Goal: Communication & Community: Answer question/provide support

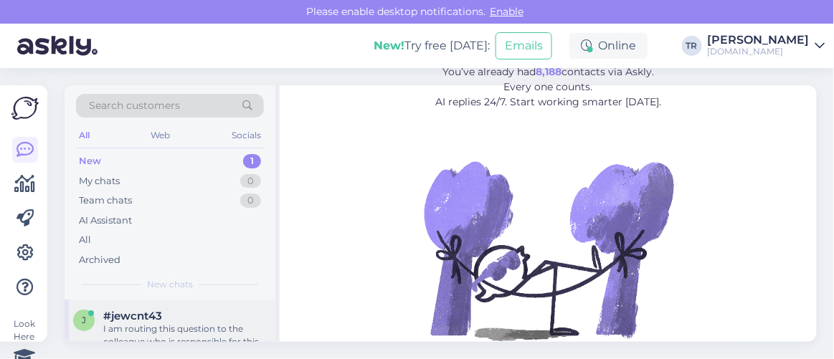
click at [204, 320] on div "#jewcnt43" at bounding box center [185, 316] width 164 height 13
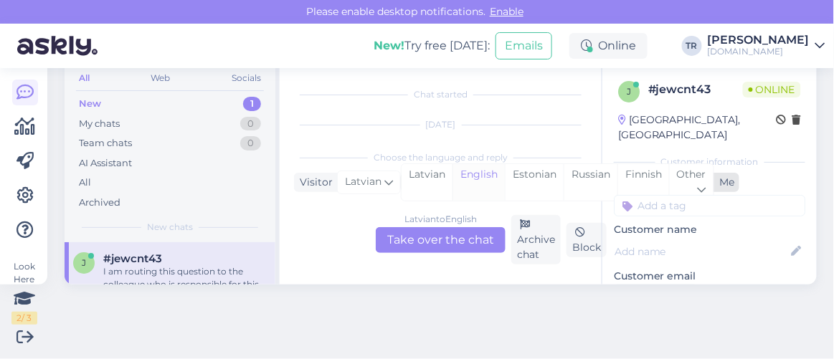
scroll to position [4399, 0]
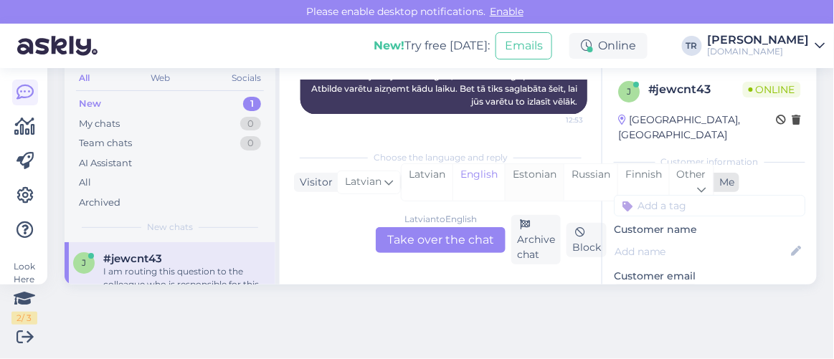
click at [516, 171] on div "Estonian" at bounding box center [534, 182] width 59 height 37
click at [430, 251] on div "Latvian to Estonian Take over the chat" at bounding box center [441, 240] width 130 height 26
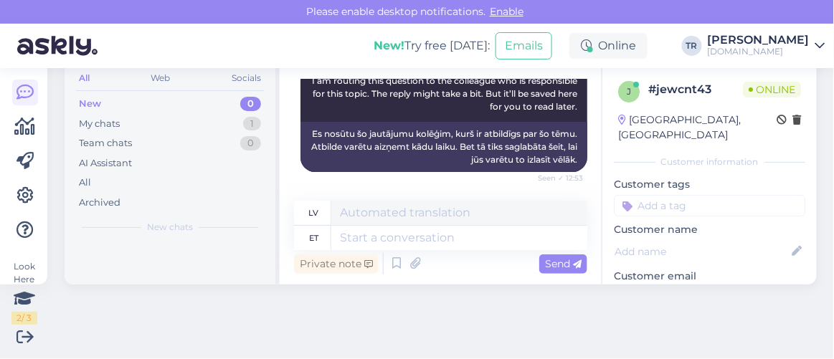
scroll to position [4414, 0]
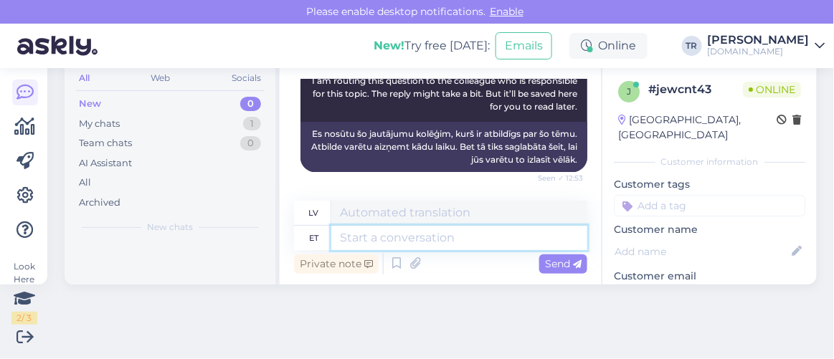
click at [510, 231] on textarea at bounding box center [459, 238] width 256 height 24
type textarea "jah i"
type textarea "jā"
type textarea "jah ikka, k"
type textarea "jā, joprojām"
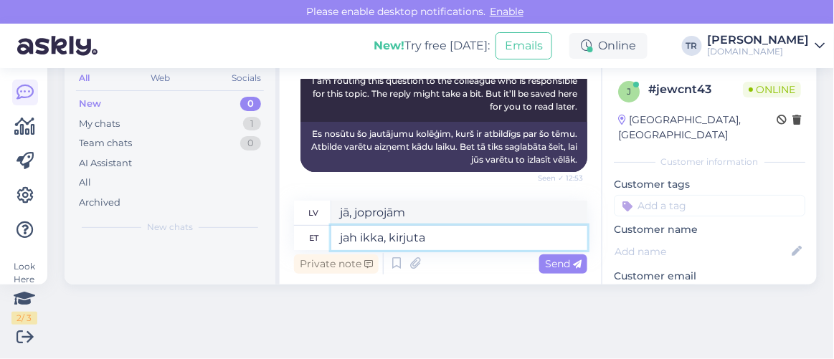
type textarea "jah ikka, kirjutag"
type textarea "jā, raksti"
type textarea "jah ikka, kirjutage laste"
type textarea "jā, rakstiet bērniem"
type textarea "jah ikka, kirjutage laste info"
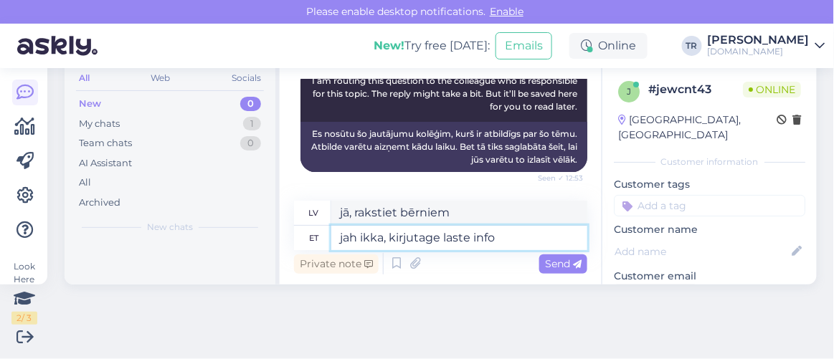
type textarea "jā, tomēr pierakstiet bērnu informāciju"
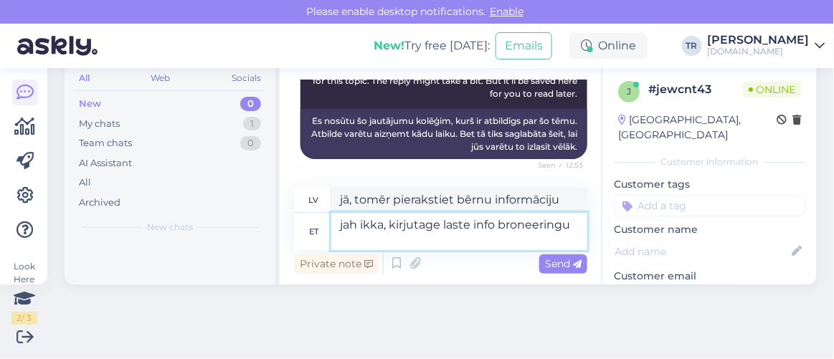
type textarea "jah ikka, kirjutage laste info broneeringu l"
type textarea "jā, joprojām ierakstiet bērnu informāciju rezervācijā"
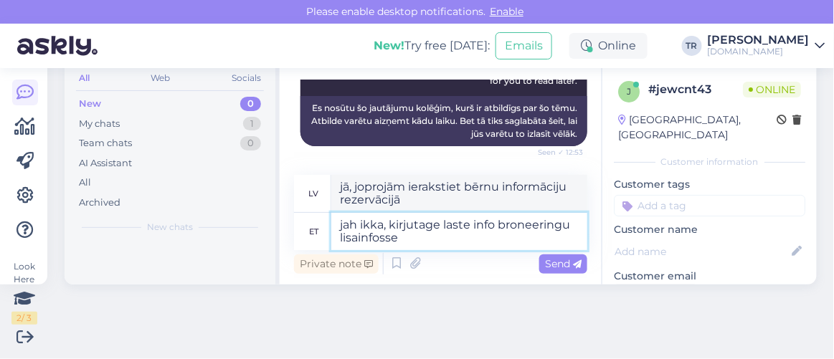
type textarea "jah ikka, kirjutage laste info broneeringu lisainfosse."
type textarea "Jā, lūdzu, norādiet bērnu informāciju rezervācijas papildinformācijā."
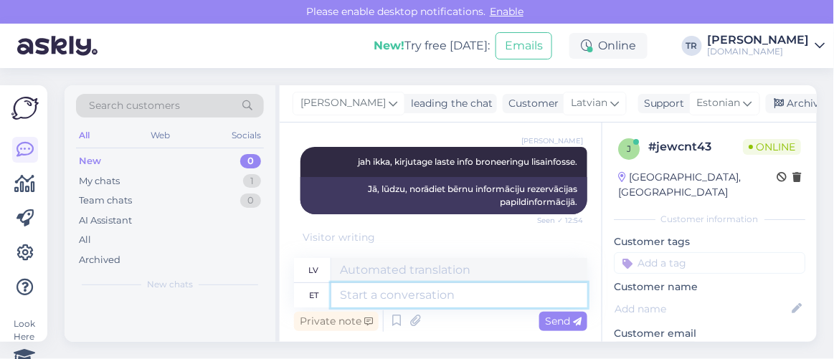
scroll to position [57, 0]
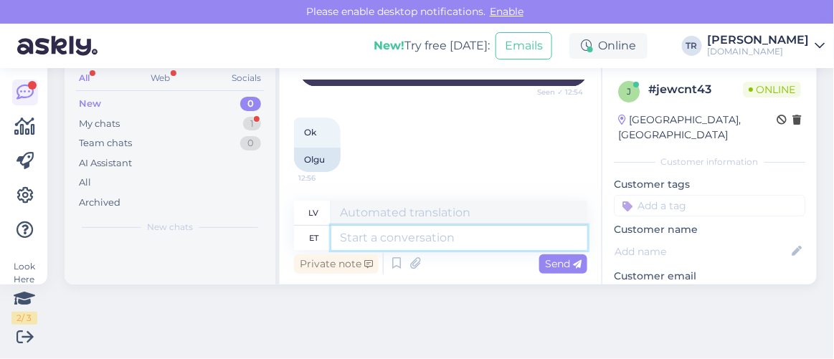
click at [440, 239] on textarea at bounding box center [459, 238] width 256 height 24
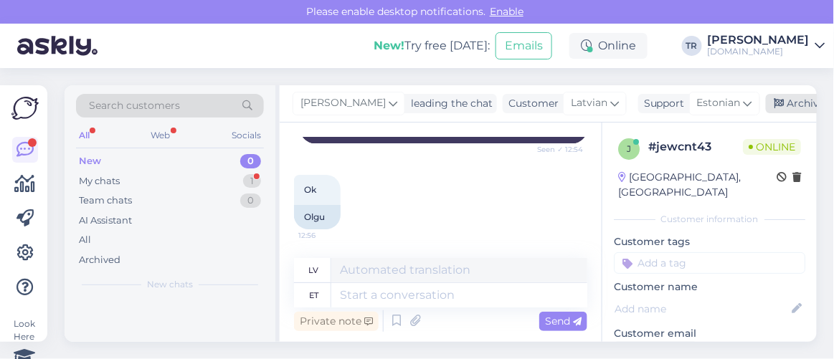
click at [783, 104] on div "Archive chat" at bounding box center [811, 103] width 90 height 19
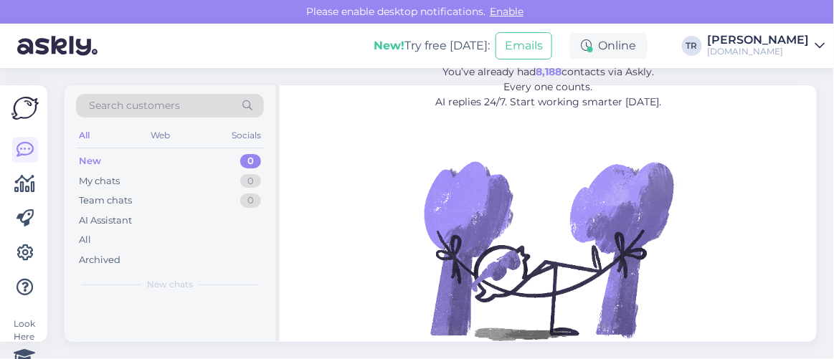
click at [552, 242] on img at bounding box center [549, 250] width 258 height 258
